Goal: Task Accomplishment & Management: Use online tool/utility

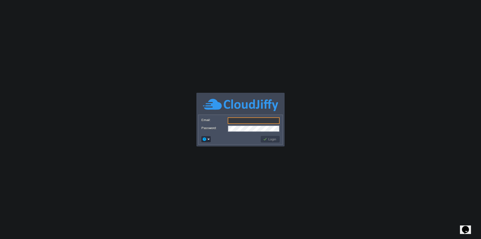
type input "[EMAIL_ADDRESS][DOMAIN_NAME]"
click at [269, 138] on button "Login" at bounding box center [270, 139] width 15 height 5
drag, startPoint x: 272, startPoint y: 138, endPoint x: 268, endPoint y: 137, distance: 3.8
click at [271, 138] on button "Login" at bounding box center [270, 139] width 15 height 5
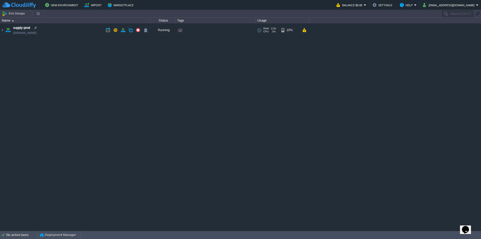
click at [10, 31] on img at bounding box center [8, 30] width 7 height 14
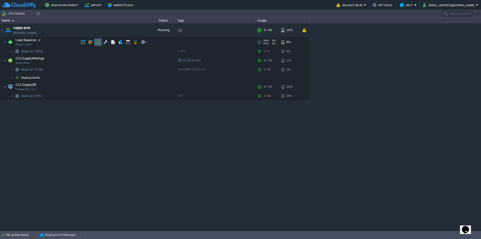
click at [95, 42] on td at bounding box center [98, 42] width 8 height 8
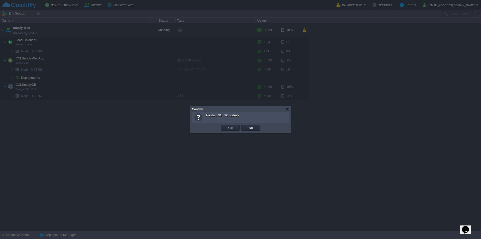
click at [229, 128] on button "Yes" at bounding box center [230, 127] width 9 height 5
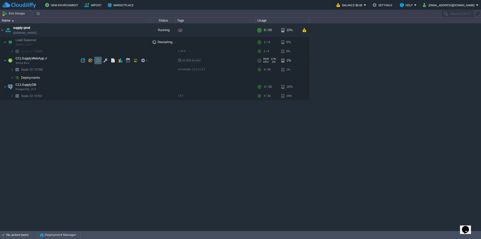
click at [99, 61] on button "button" at bounding box center [98, 60] width 5 height 5
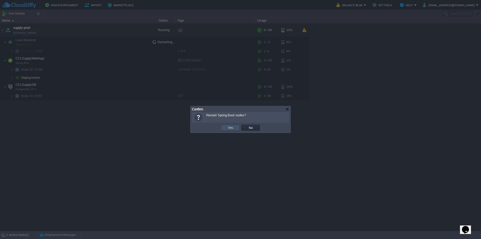
click at [227, 130] on button "Yes" at bounding box center [230, 127] width 9 height 5
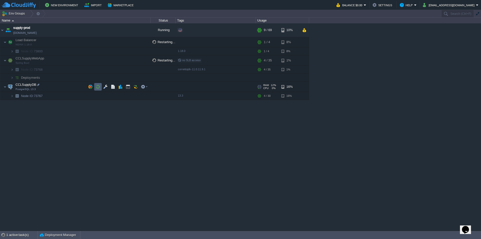
click at [98, 86] on button "button" at bounding box center [98, 86] width 5 height 5
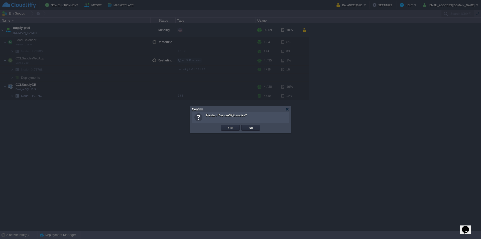
click at [229, 126] on button "Yes" at bounding box center [230, 127] width 9 height 5
